Goal: Task Accomplishment & Management: Manage account settings

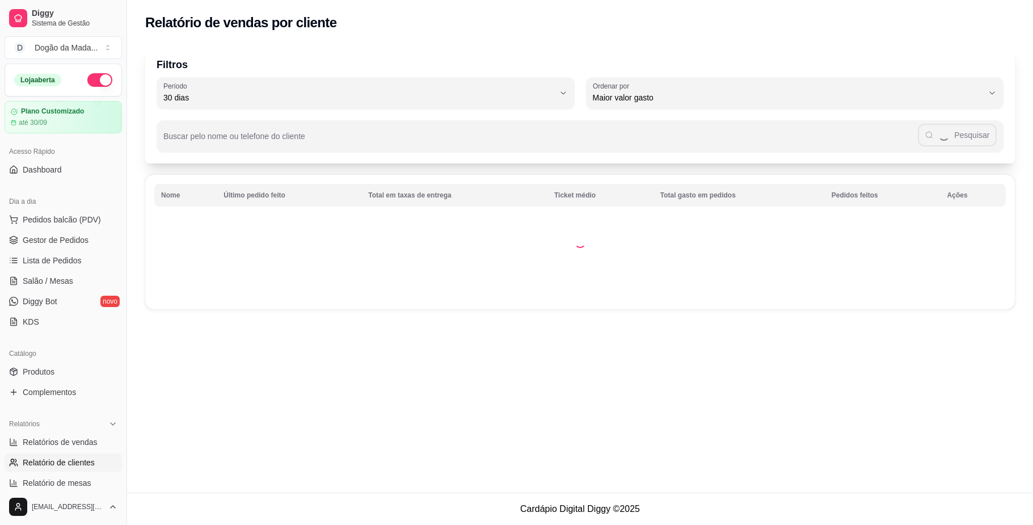
select select "30"
select select "HIGHEST_TOTAL_SPENT_WITH_ORDERS"
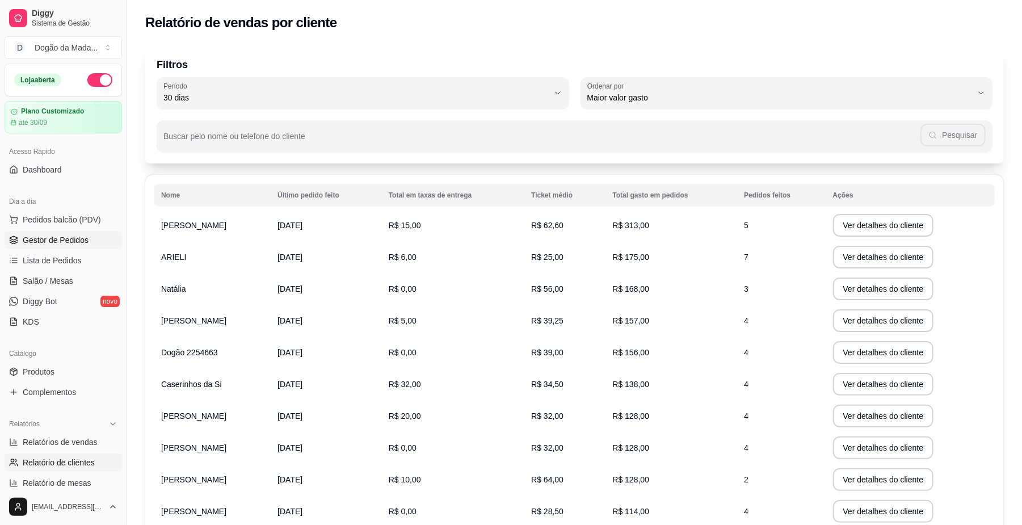
click at [86, 237] on span "Gestor de Pedidos" at bounding box center [56, 239] width 66 height 11
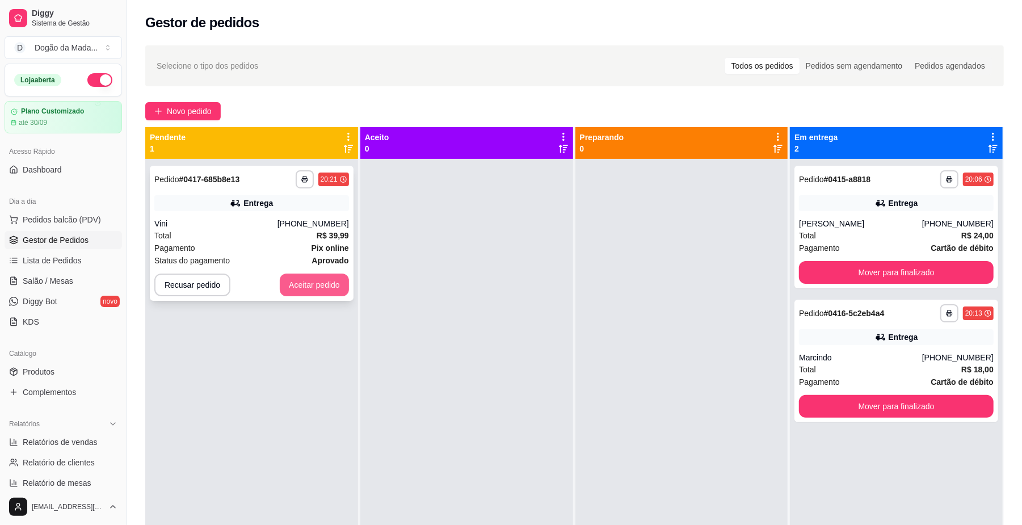
click at [331, 288] on button "Aceitar pedido" at bounding box center [314, 284] width 69 height 23
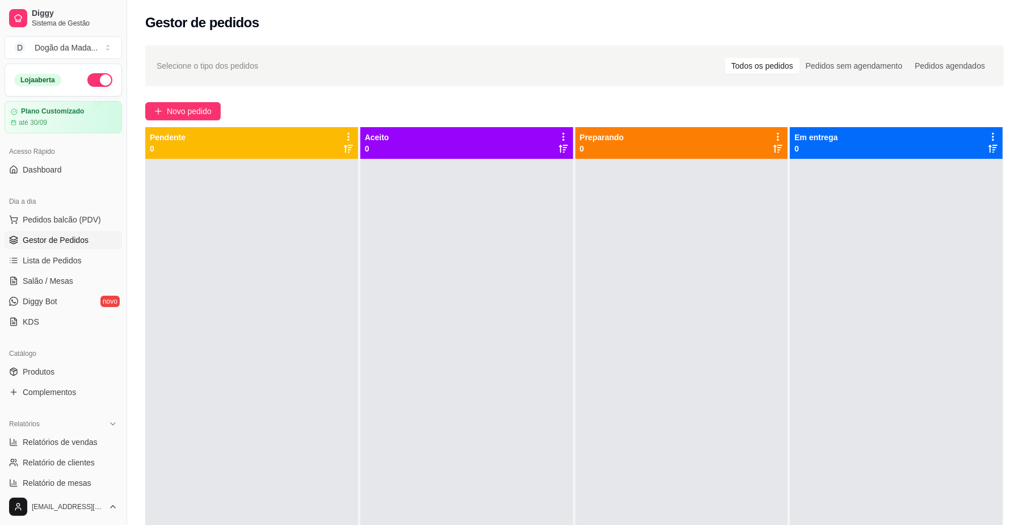
scroll to position [30, 0]
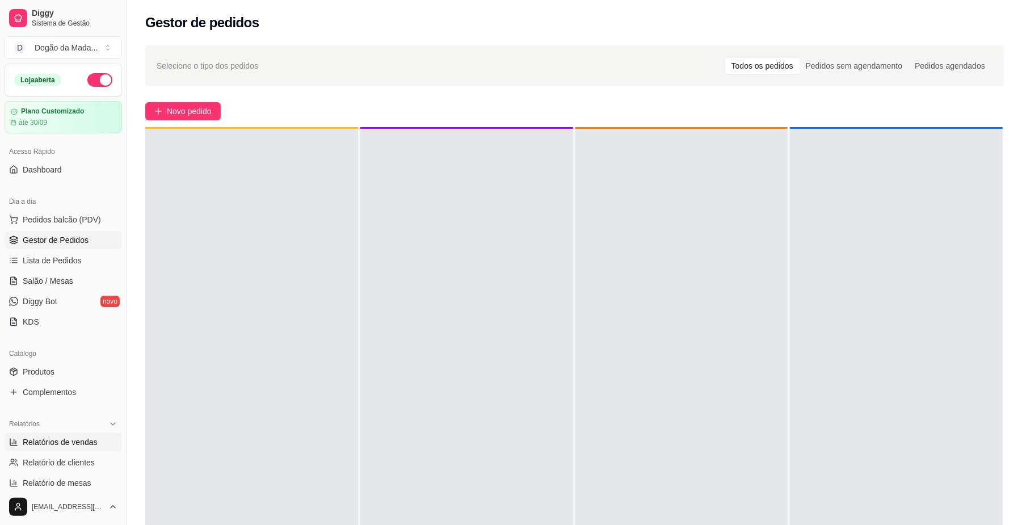
click at [50, 445] on span "Relatórios de vendas" at bounding box center [60, 441] width 75 height 11
select select "ALL"
select select "0"
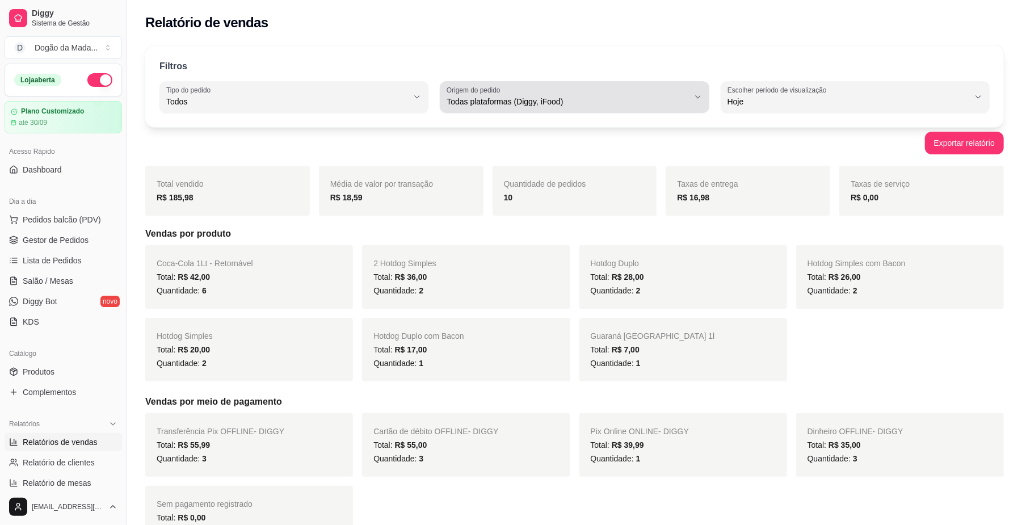
click at [459, 102] on span "Todas plataformas (Diggy, iFood)" at bounding box center [567, 101] width 242 height 11
click at [724, 60] on div "Filtros" at bounding box center [574, 67] width 830 height 15
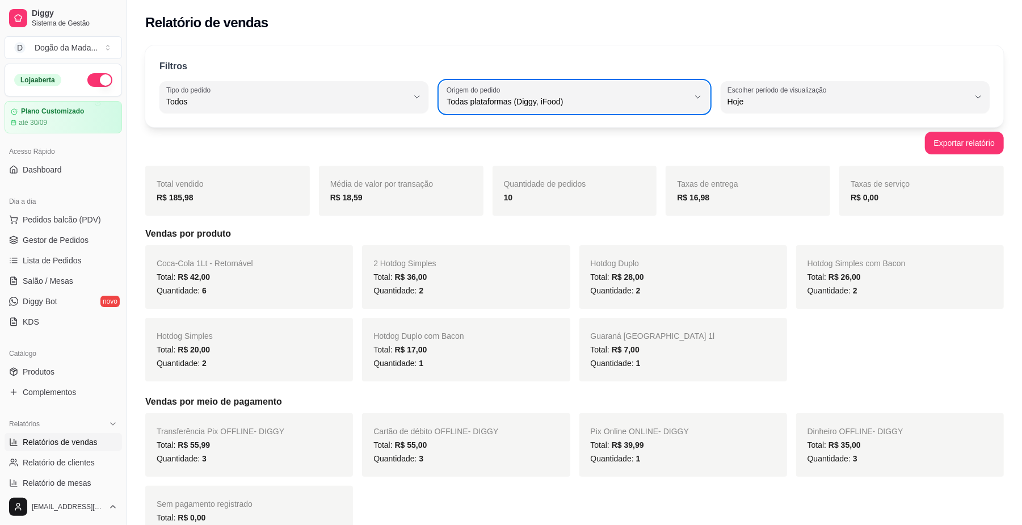
click at [185, 280] on span "R$ 42,00" at bounding box center [194, 276] width 32 height 9
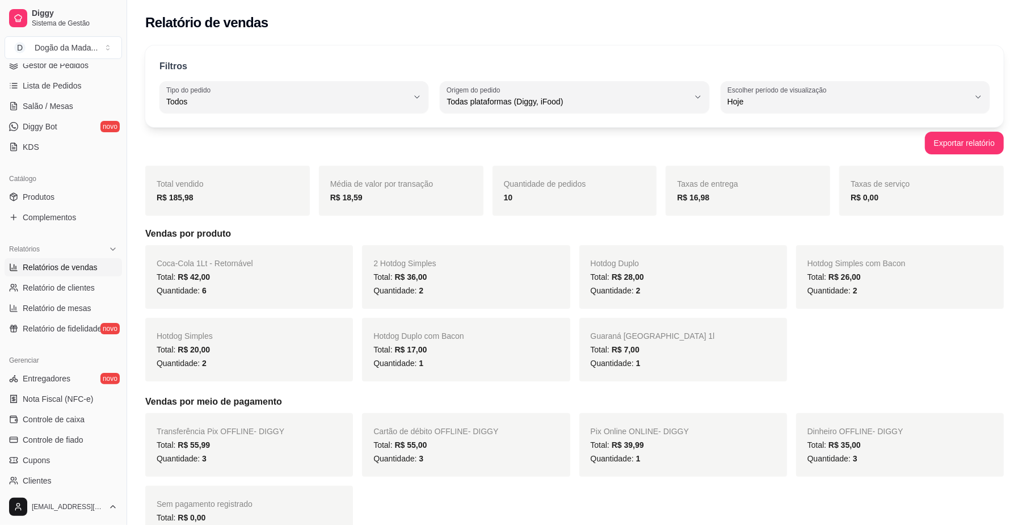
scroll to position [227, 0]
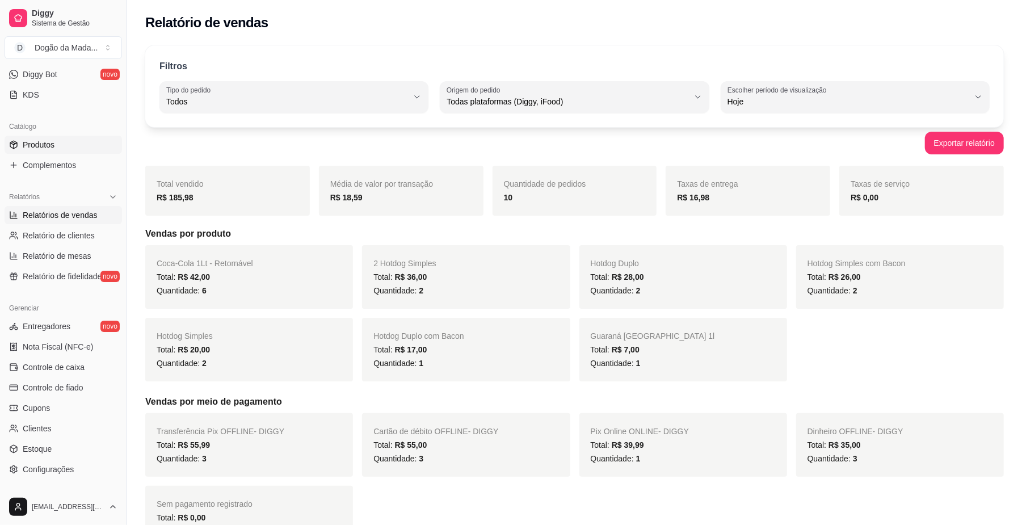
click at [44, 145] on span "Produtos" at bounding box center [39, 144] width 32 height 11
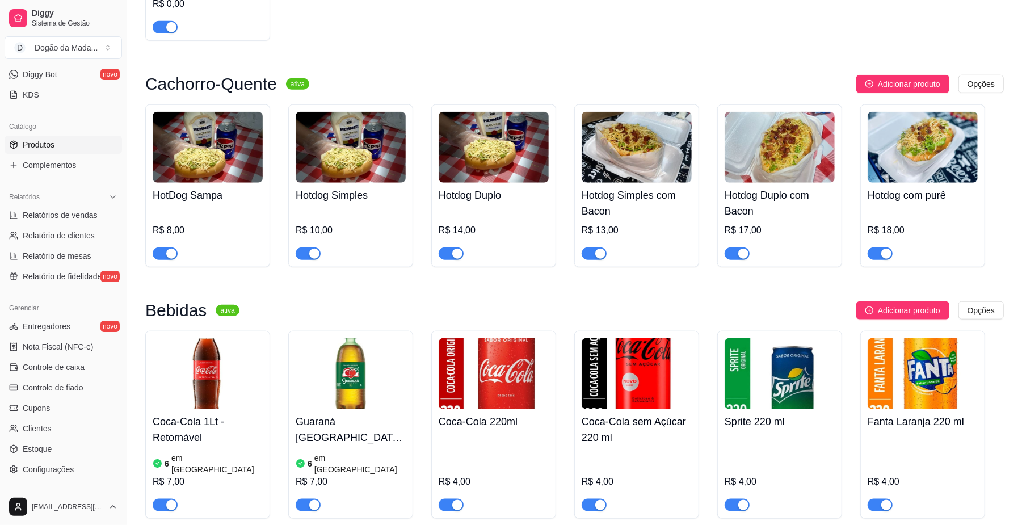
scroll to position [908, 0]
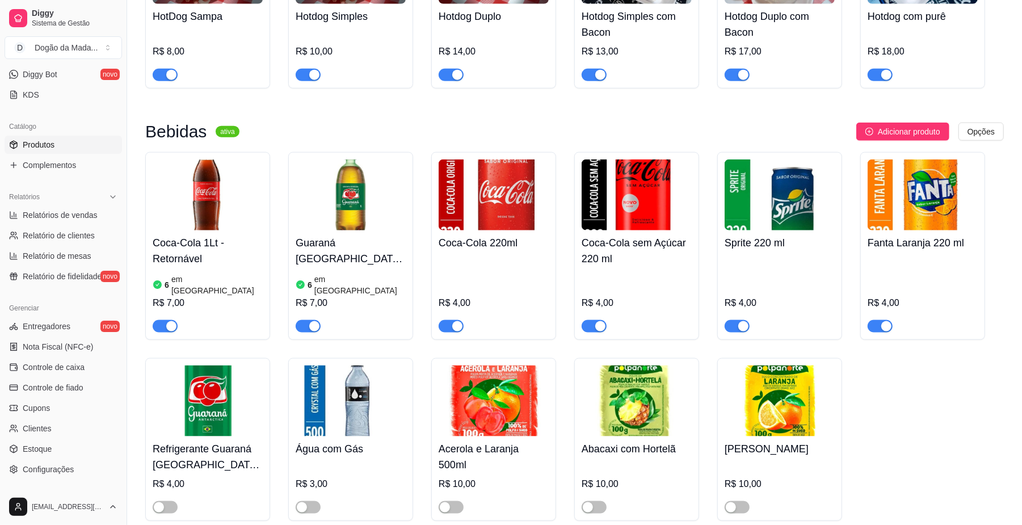
click at [218, 224] on img at bounding box center [208, 194] width 110 height 71
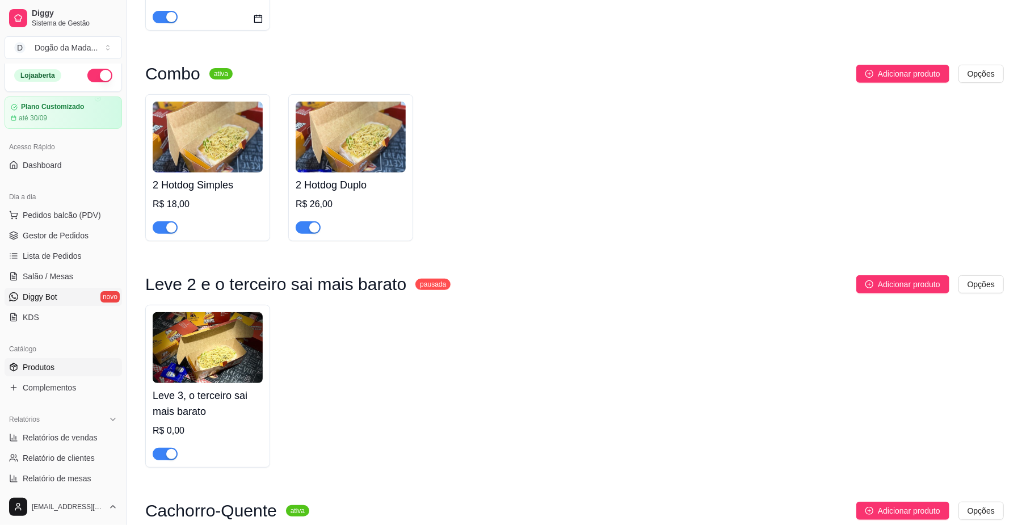
scroll to position [0, 0]
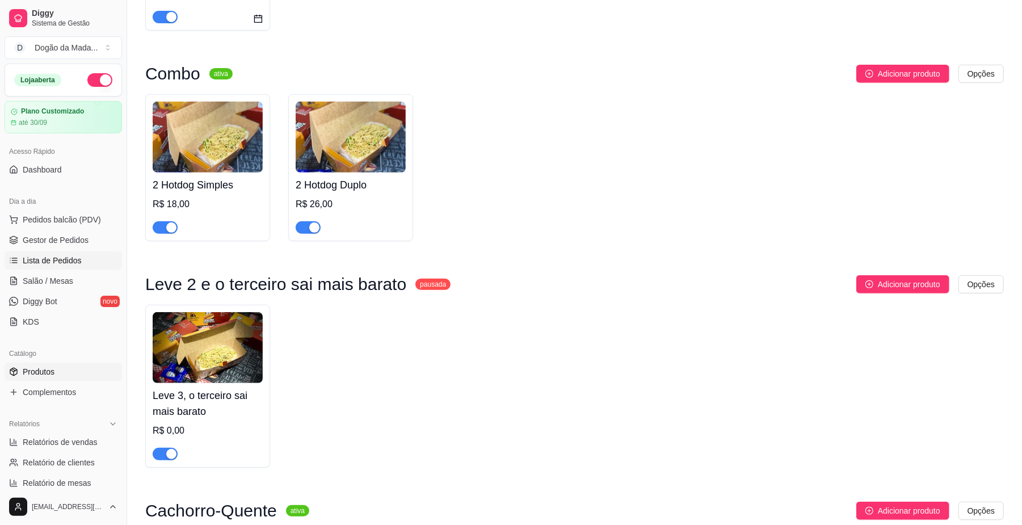
click at [84, 256] on link "Lista de Pedidos" at bounding box center [63, 260] width 117 height 18
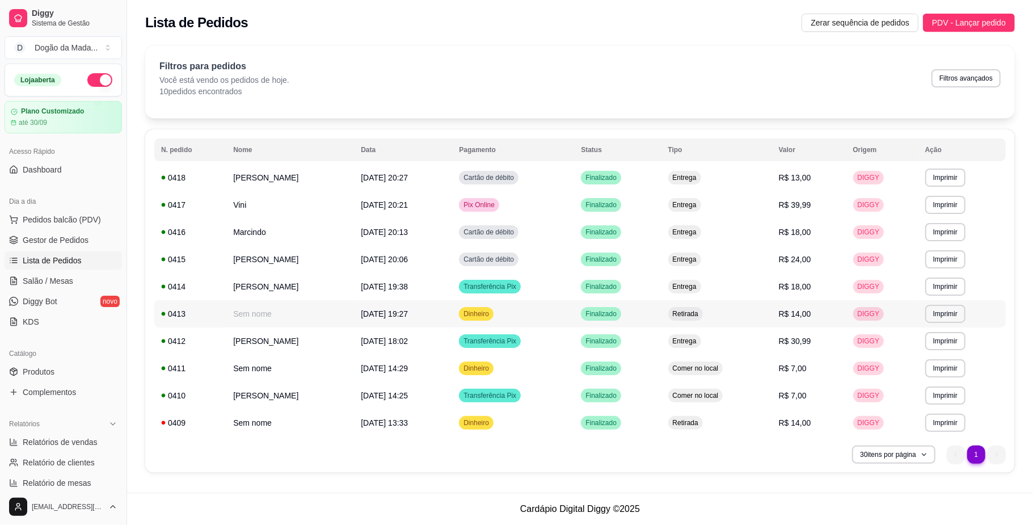
click at [334, 319] on td "Sem nome" at bounding box center [290, 313] width 128 height 27
click at [55, 172] on span "Dashboard" at bounding box center [42, 169] width 39 height 11
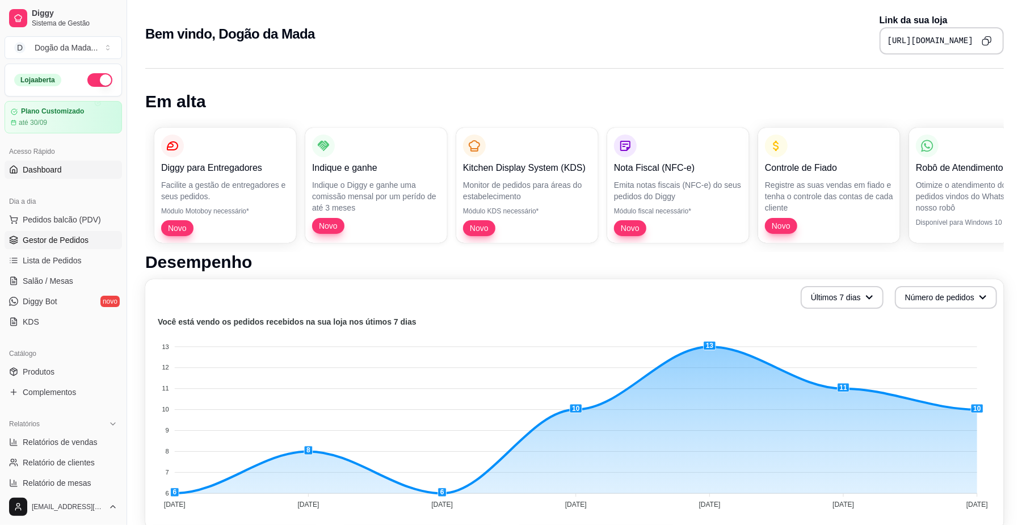
click at [44, 247] on link "Gestor de Pedidos" at bounding box center [63, 240] width 117 height 18
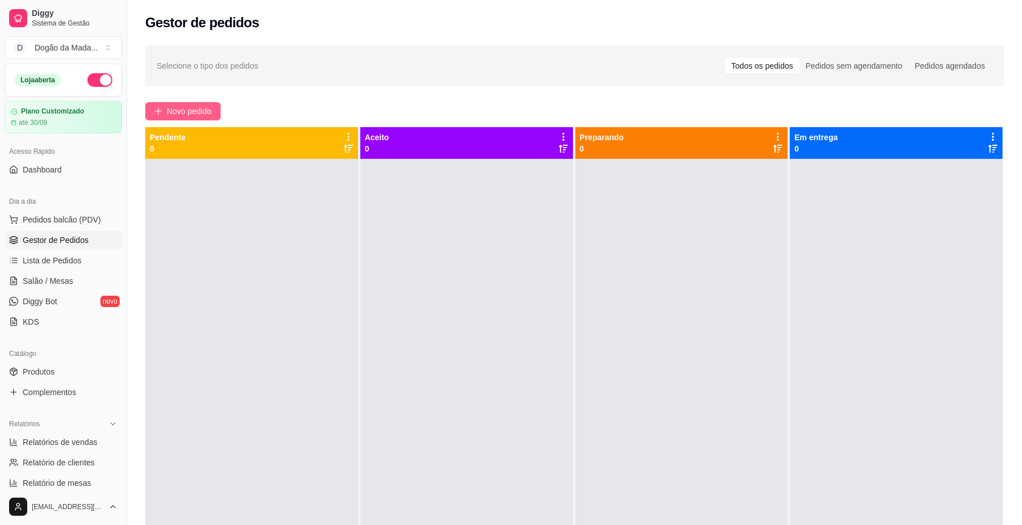
click at [173, 112] on span "Novo pedido" at bounding box center [189, 111] width 45 height 12
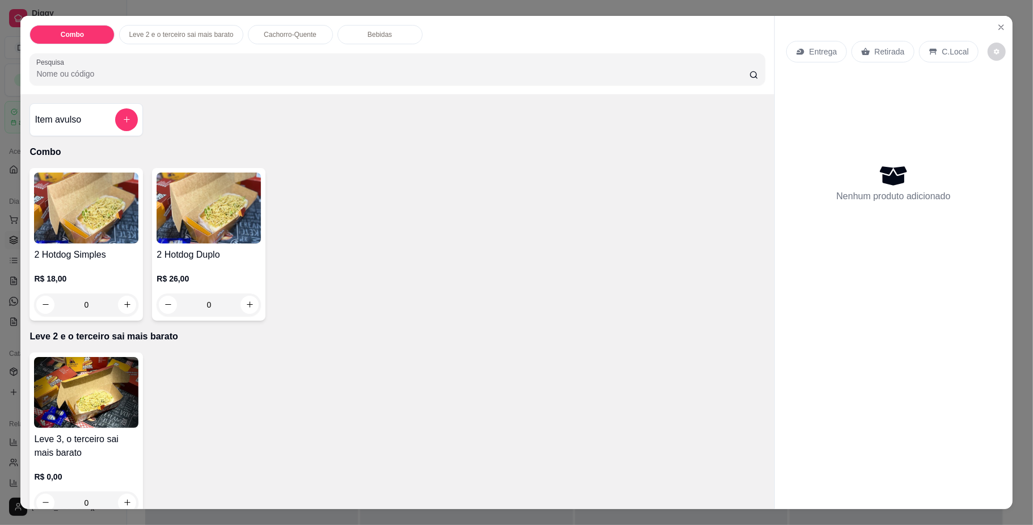
click at [811, 44] on div "Entrega" at bounding box center [816, 52] width 61 height 22
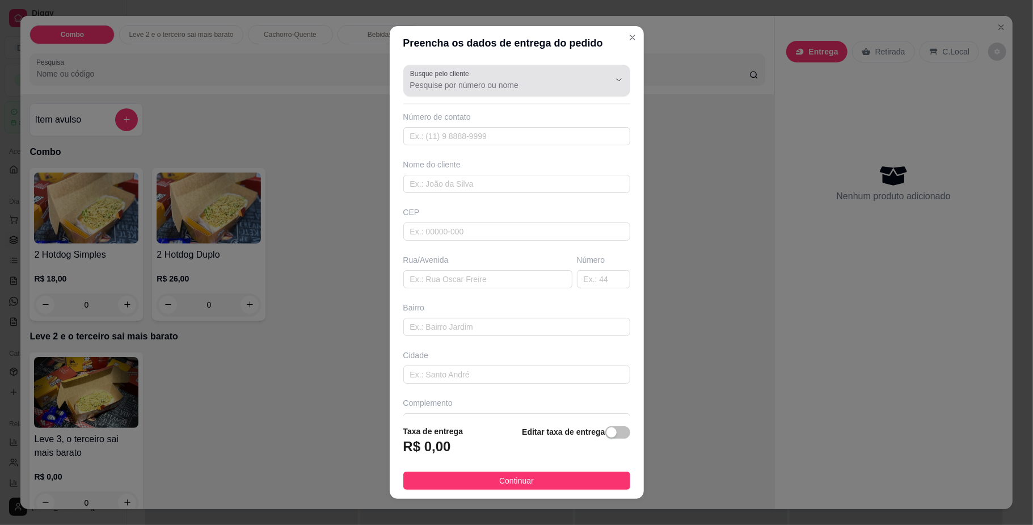
click at [488, 82] on input "Busque pelo cliente" at bounding box center [501, 84] width 182 height 11
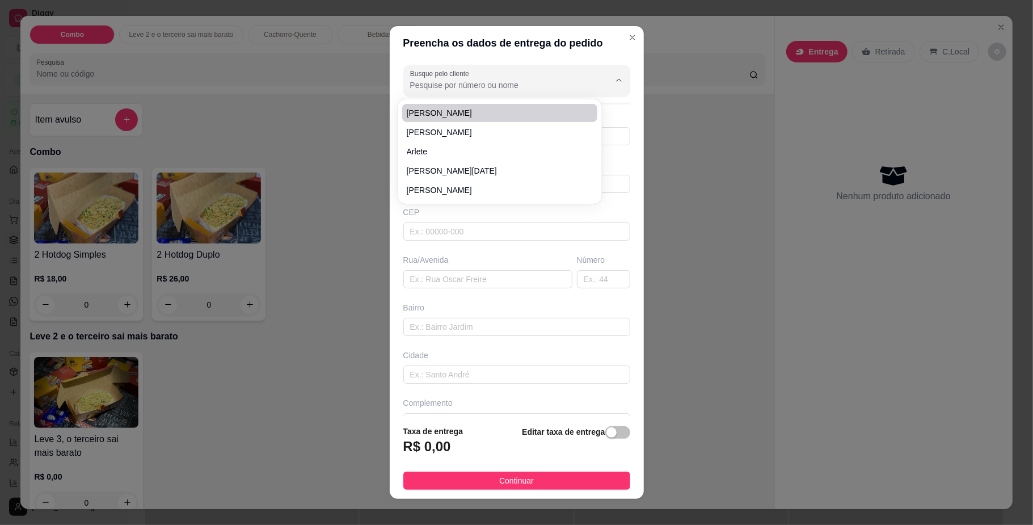
click at [692, 89] on div "Preencha os dados de entrega do pedido Busque pelo cliente Número de contato No…" at bounding box center [516, 262] width 1033 height 525
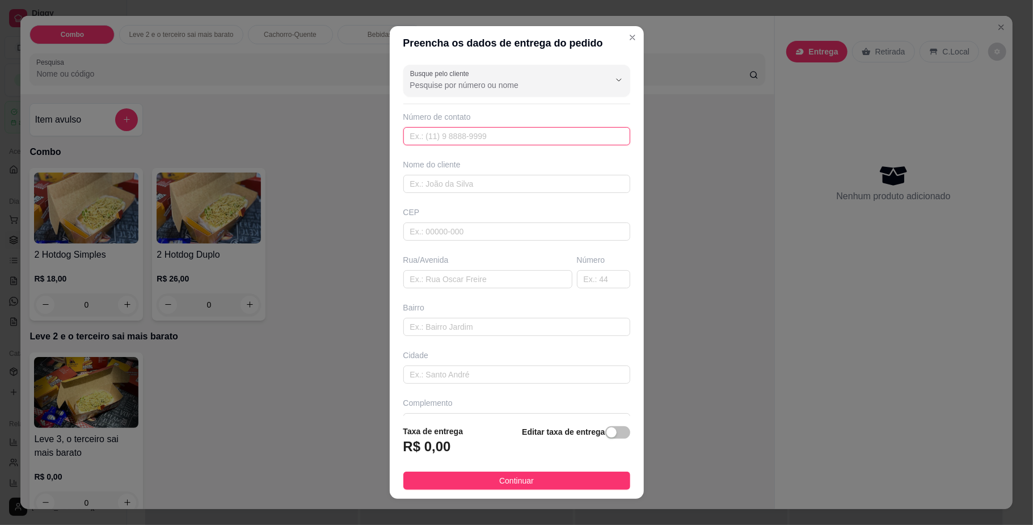
click at [515, 130] on input "text" at bounding box center [516, 136] width 227 height 18
type input "[PHONE_NUMBER]"
click at [489, 184] on input "text" at bounding box center [516, 184] width 227 height 18
type input "Adamo"
paste input "79085038"
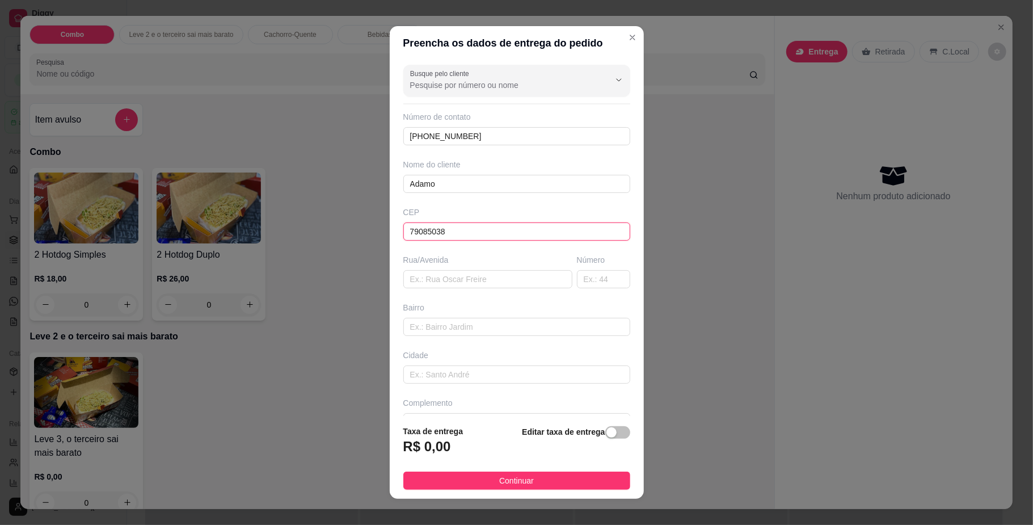
type input "79085038"
type input "Rua [PERSON_NAME]"
type input "Conjunto Aero Rancho"
type input "[GEOGRAPHIC_DATA]"
type input "128"
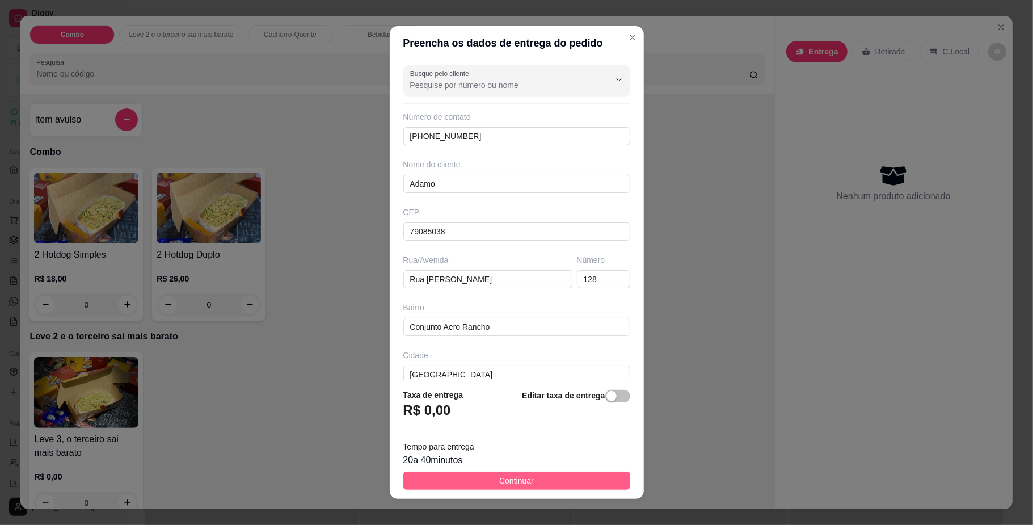
click at [457, 484] on button "Continuar" at bounding box center [516, 480] width 227 height 18
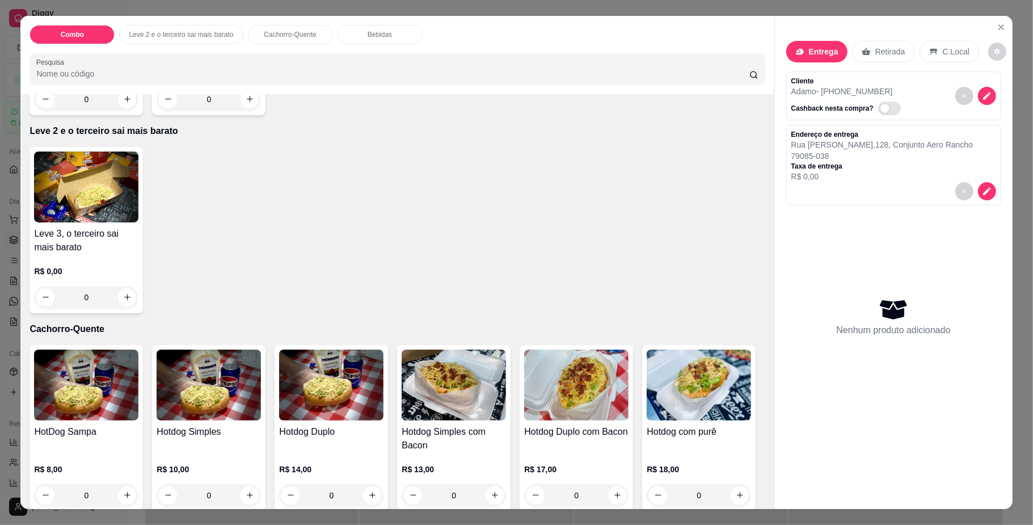
scroll to position [227, 0]
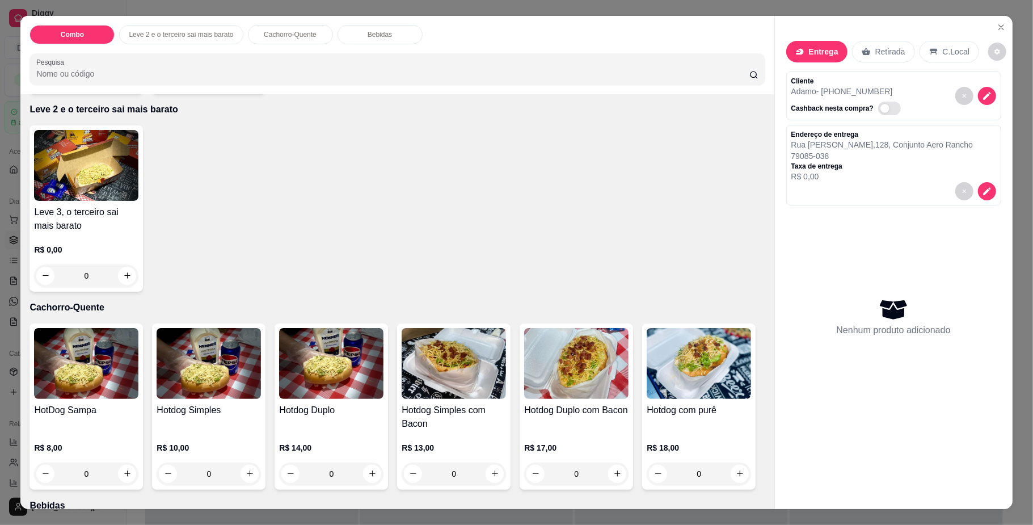
click at [121, 479] on div "0" at bounding box center [86, 473] width 104 height 23
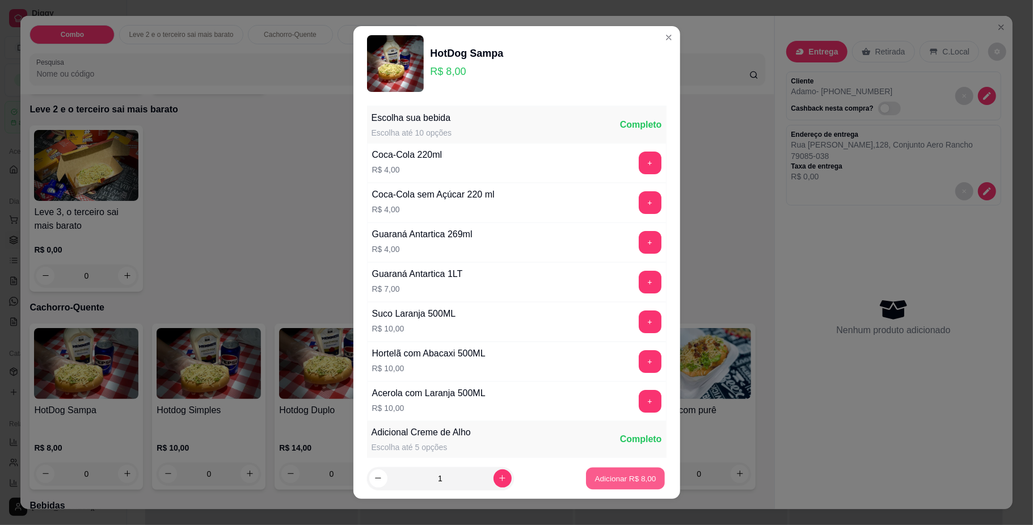
click at [595, 473] on p "Adicionar R$ 8,00" at bounding box center [625, 478] width 61 height 11
type input "1"
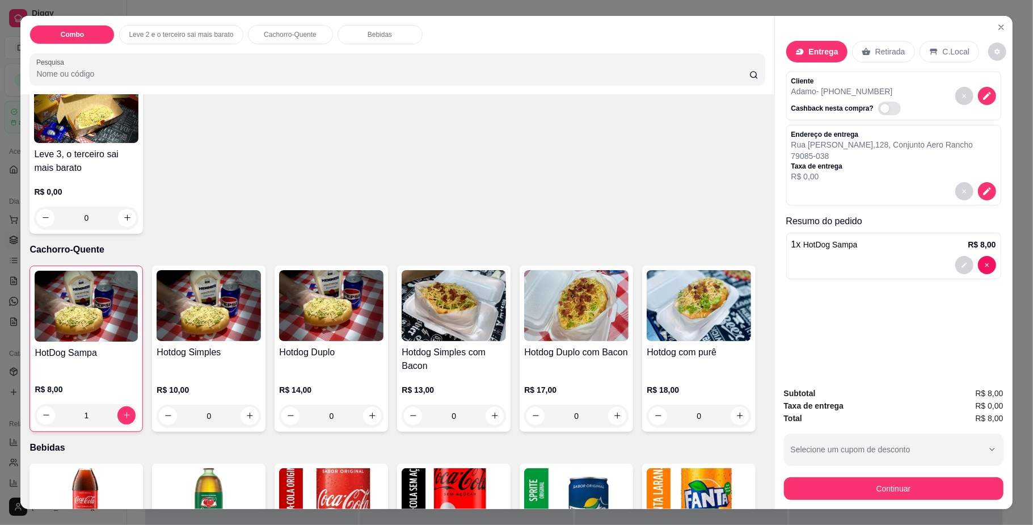
scroll to position [378, 0]
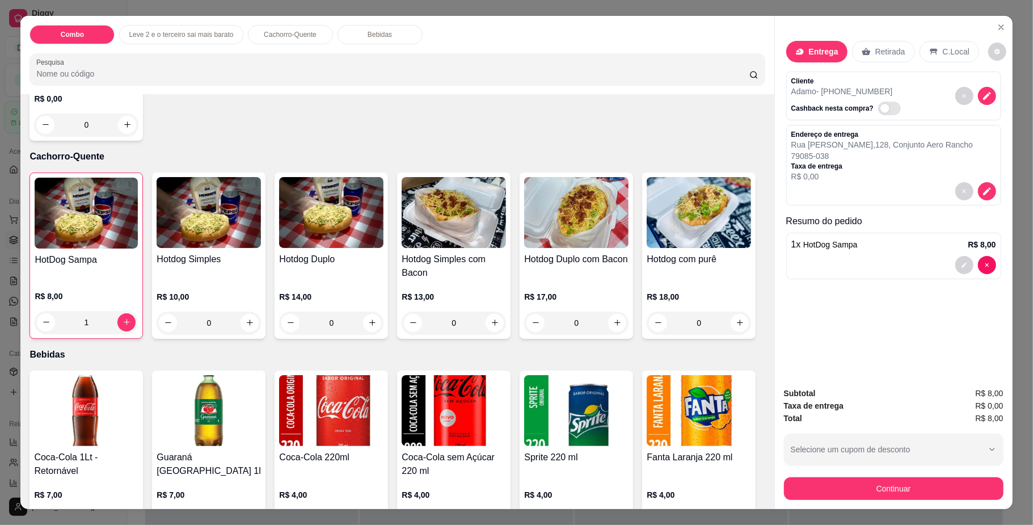
click at [372, 322] on div "0" at bounding box center [331, 322] width 104 height 23
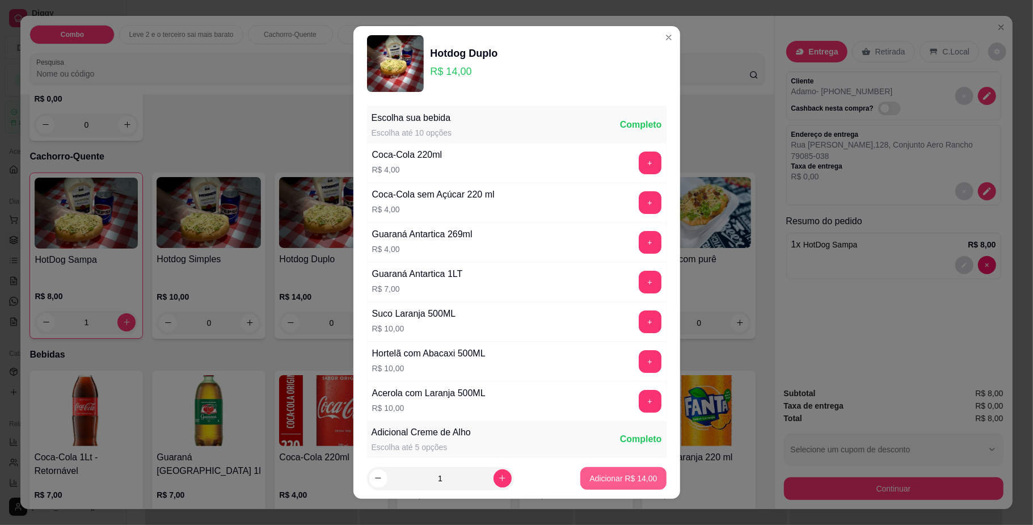
click at [633, 470] on button "Adicionar R$ 14,00" at bounding box center [623, 478] width 86 height 23
type input "1"
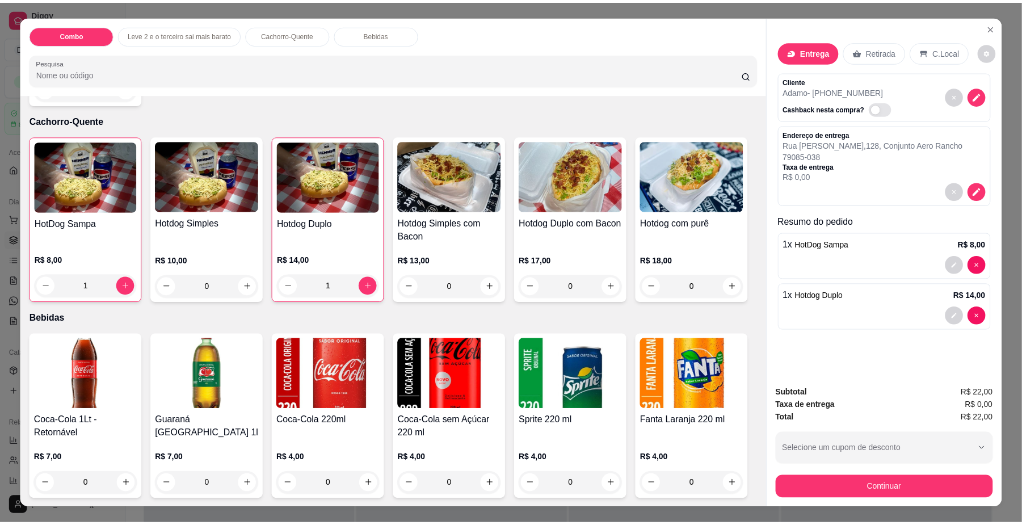
scroll to position [681, 0]
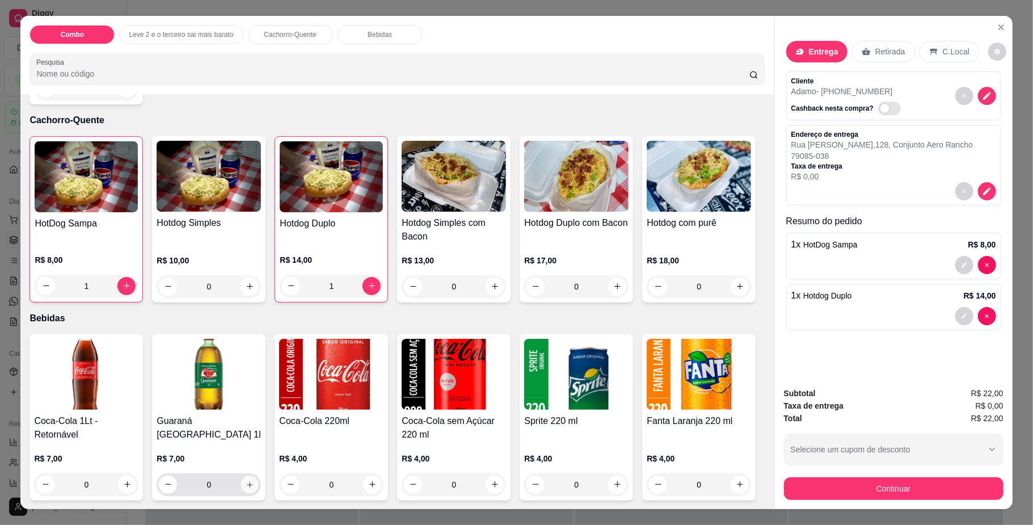
click at [246, 480] on icon "increase-product-quantity" at bounding box center [250, 484] width 9 height 9
type input "1"
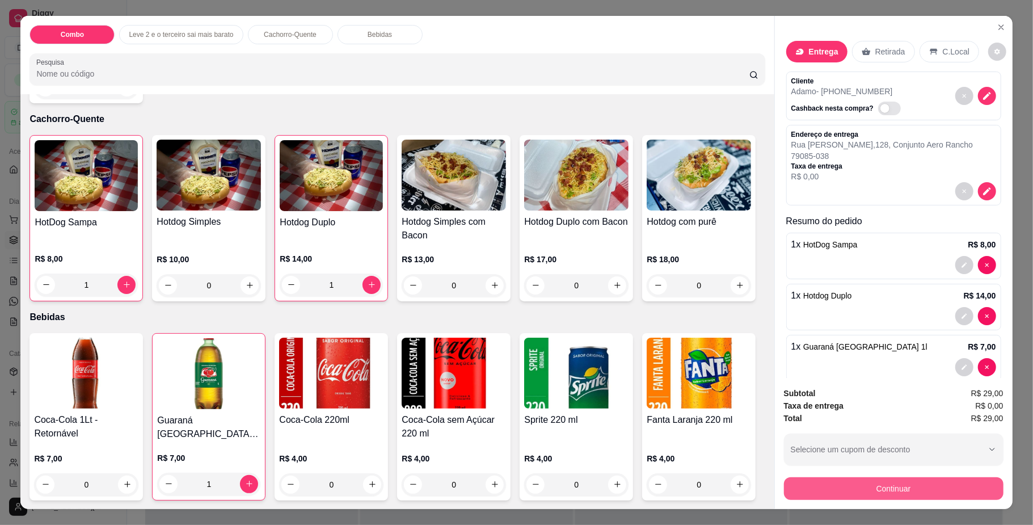
click at [859, 486] on button "Continuar" at bounding box center [894, 488] width 220 height 23
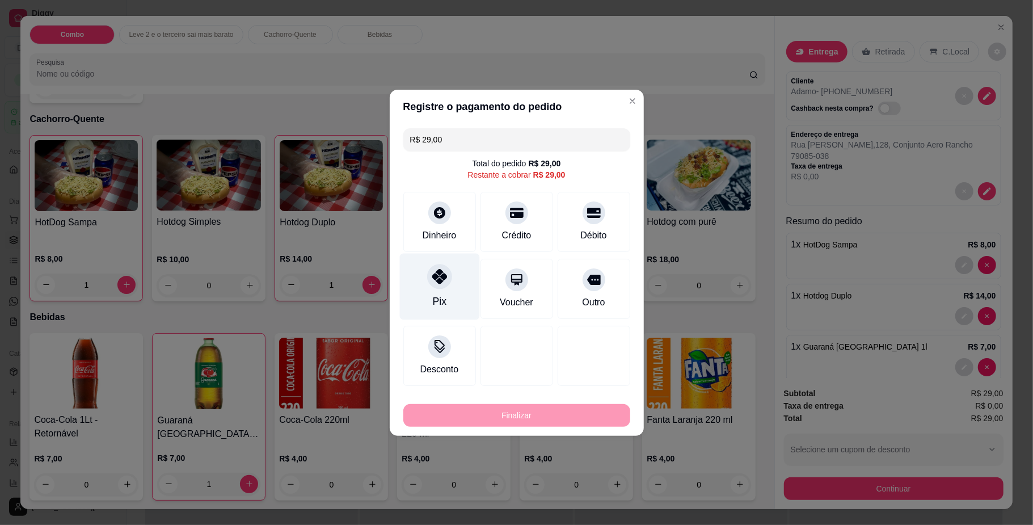
click at [429, 287] on div "Pix" at bounding box center [439, 286] width 80 height 66
type input "R$ 0,00"
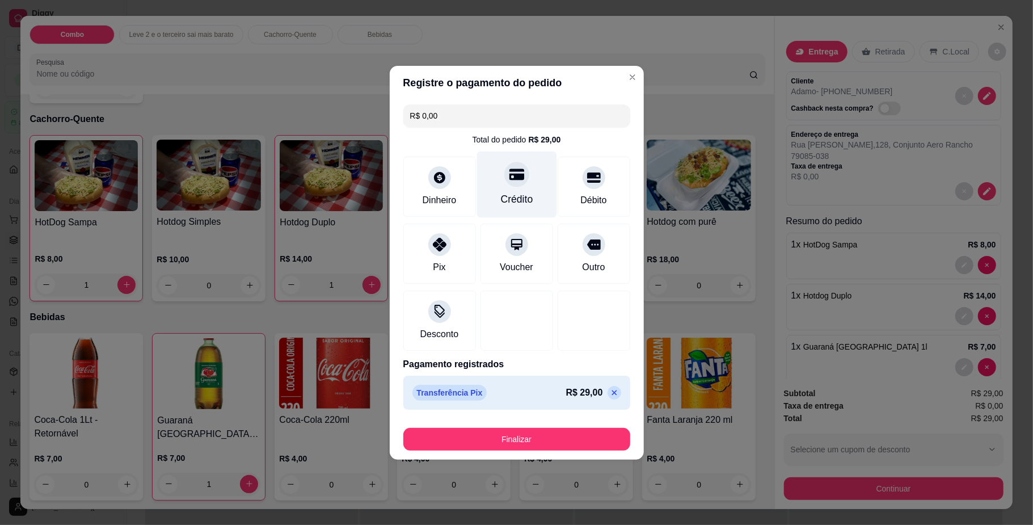
click at [520, 182] on div at bounding box center [516, 174] width 25 height 25
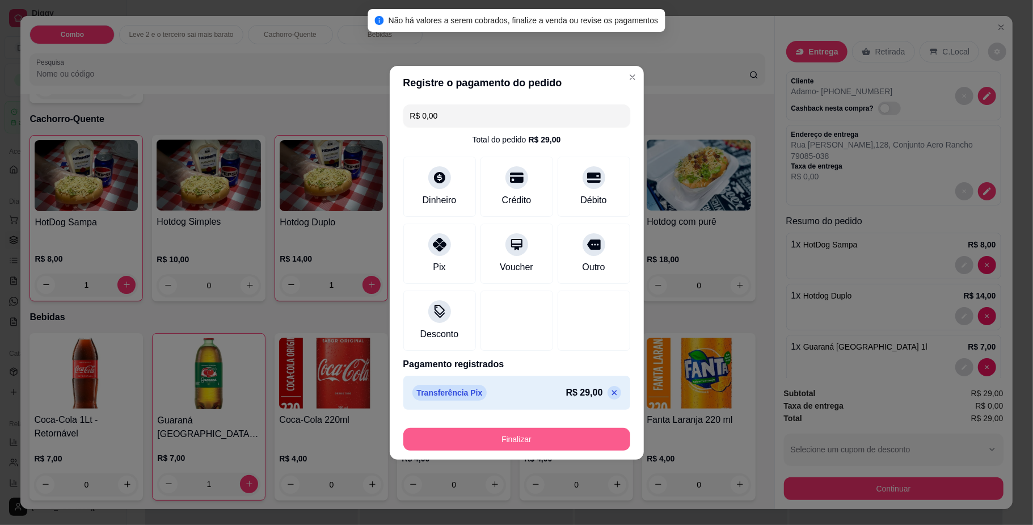
click at [516, 445] on button "Finalizar" at bounding box center [516, 439] width 227 height 23
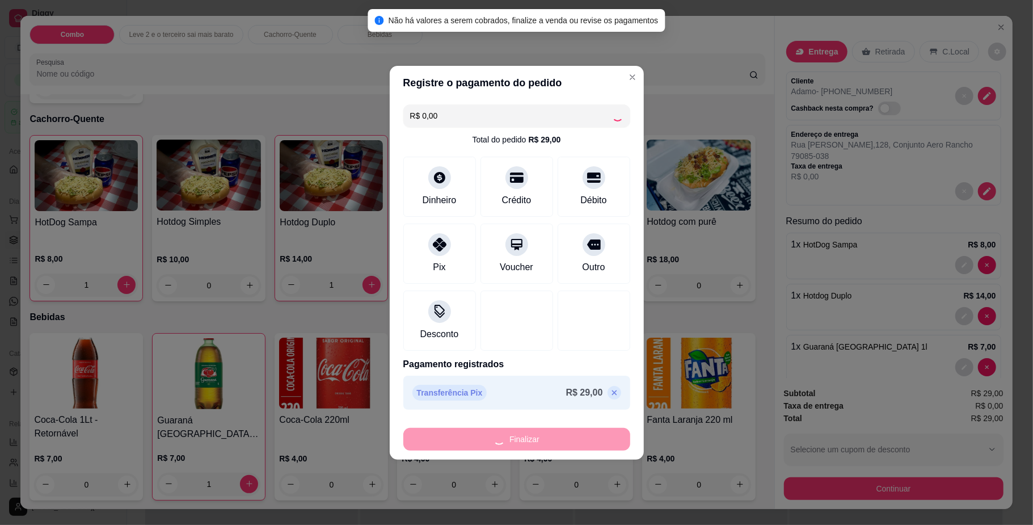
type input "0"
type input "-R$ 29,00"
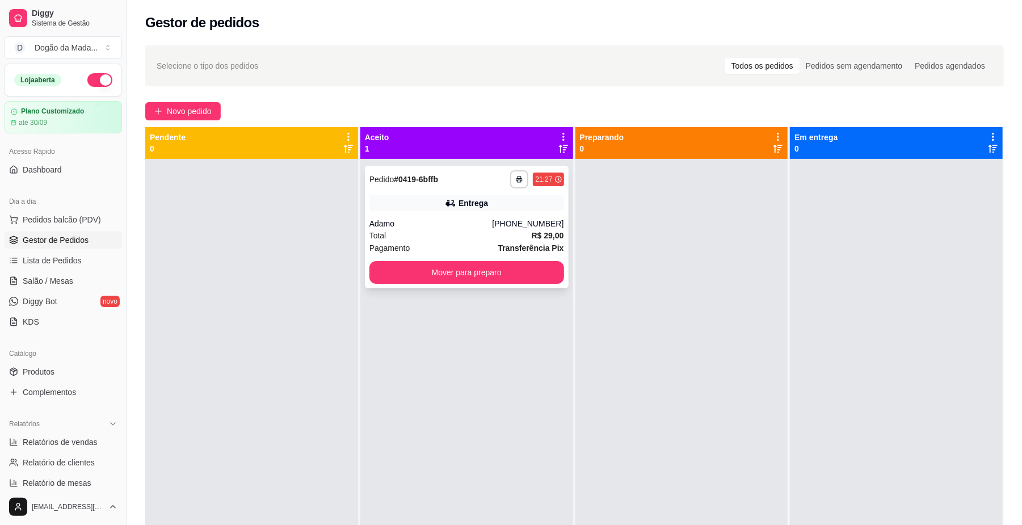
click at [488, 286] on div "**********" at bounding box center [467, 227] width 204 height 123
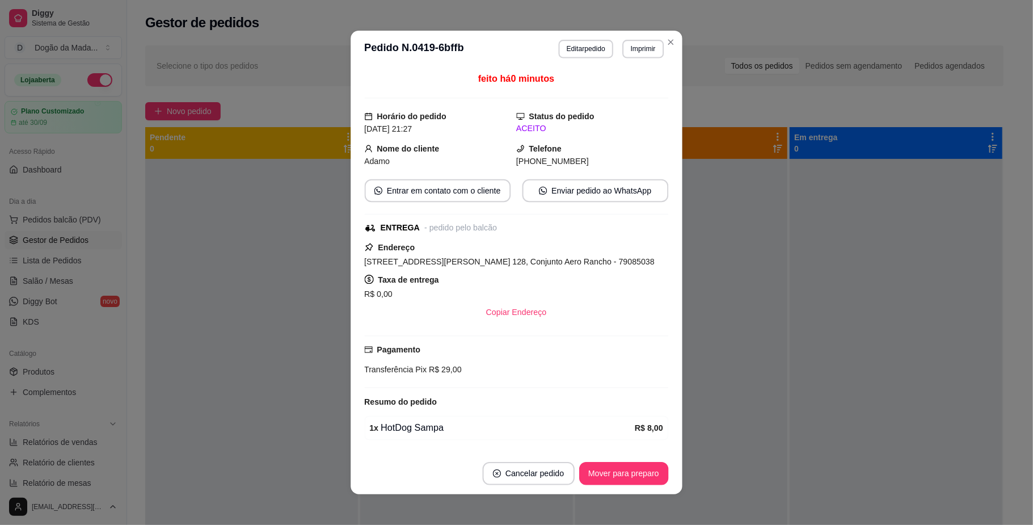
click at [529, 272] on div "Endereço [STREET_ADDRESS][PERSON_NAME] 128, Conjunto Aero Rancho - 79085038 Tax…" at bounding box center [517, 282] width 304 height 83
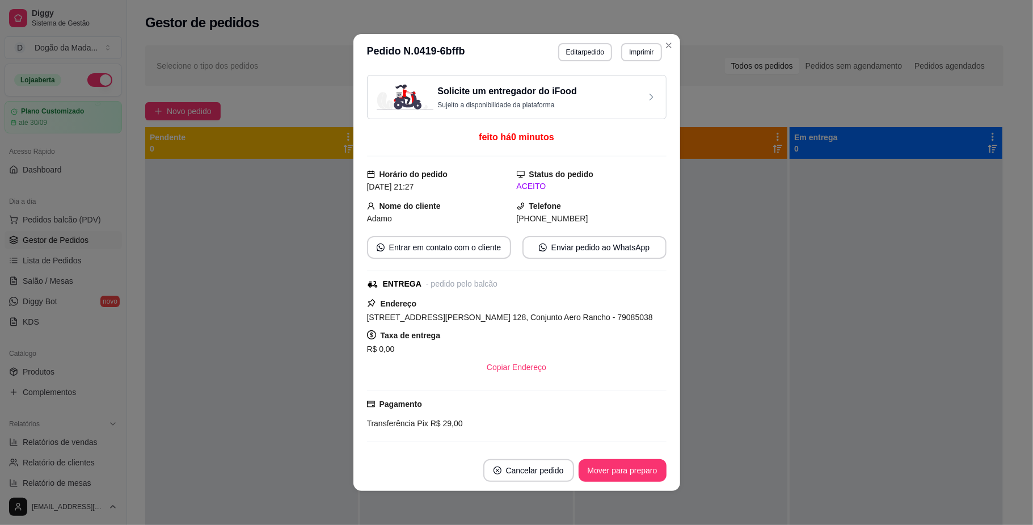
click at [622, 475] on button "Mover para preparo" at bounding box center [623, 470] width 88 height 23
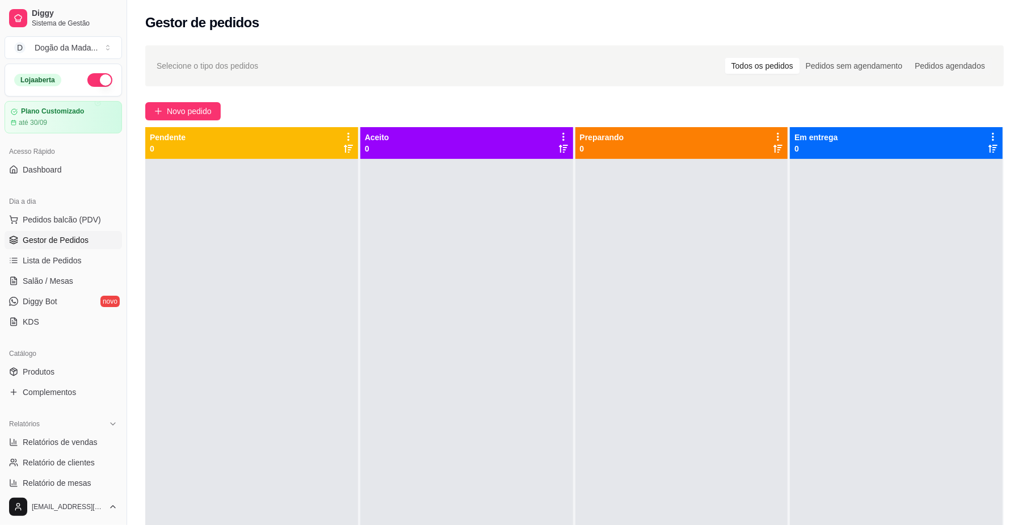
click at [89, 81] on button "button" at bounding box center [99, 80] width 25 height 14
